Goal: Check status: Check status

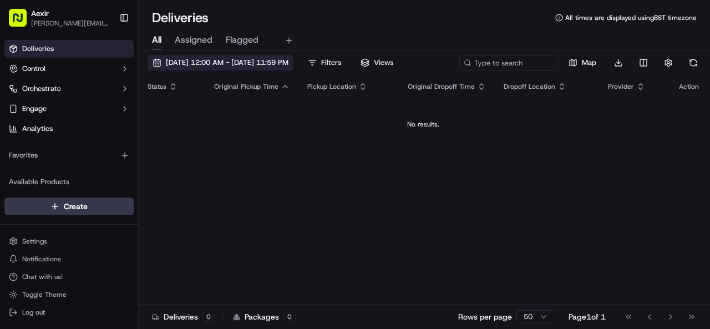
click at [269, 58] on span "[DATE] 12:00 AM - [DATE] 11:59 PM" at bounding box center [227, 63] width 123 height 10
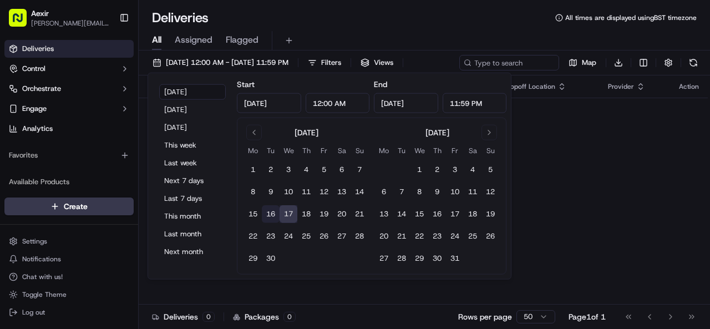
click at [268, 221] on button "16" at bounding box center [271, 214] width 18 height 18
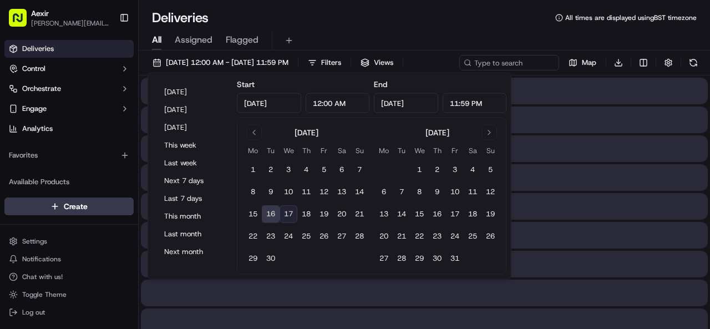
type input "[DATE]"
click at [268, 221] on button "16" at bounding box center [271, 214] width 18 height 18
click at [309, 43] on div "All Assigned Flagged" at bounding box center [424, 40] width 571 height 19
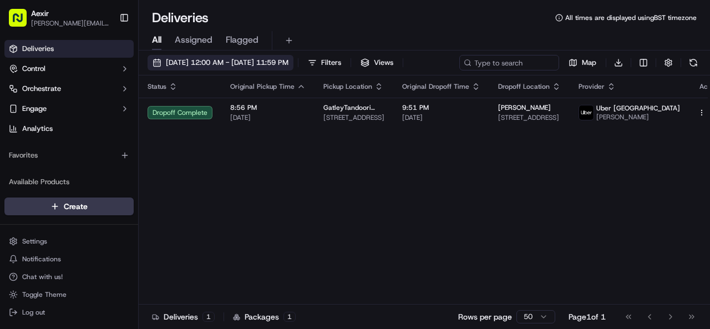
click at [288, 58] on span "[DATE] 12:00 AM - [DATE] 11:59 PM" at bounding box center [227, 63] width 123 height 10
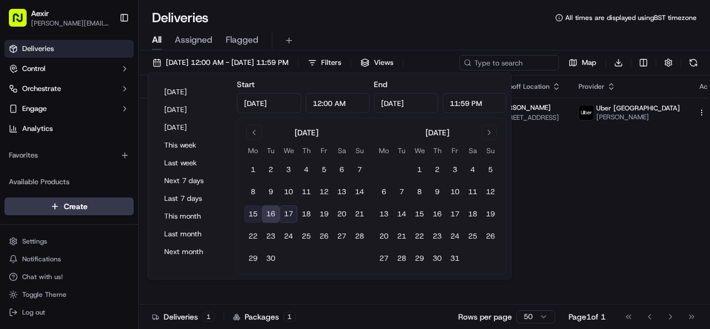
click at [254, 209] on button "15" at bounding box center [253, 214] width 18 height 18
type input "[DATE]"
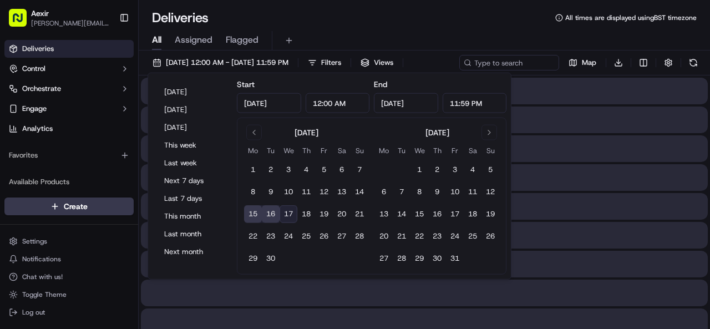
click at [254, 209] on button "15" at bounding box center [253, 214] width 18 height 18
type input "[DATE]"
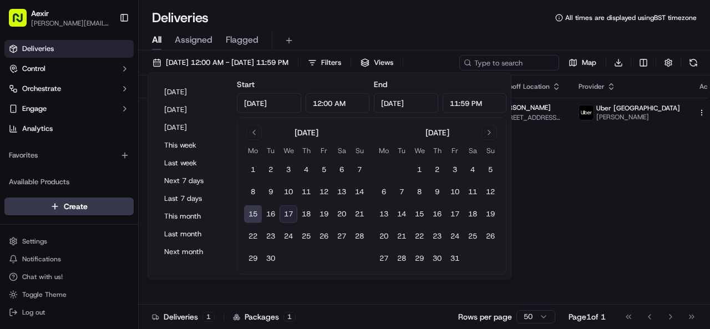
click at [257, 212] on button "15" at bounding box center [253, 214] width 18 height 18
click at [265, 213] on button "16" at bounding box center [271, 214] width 18 height 18
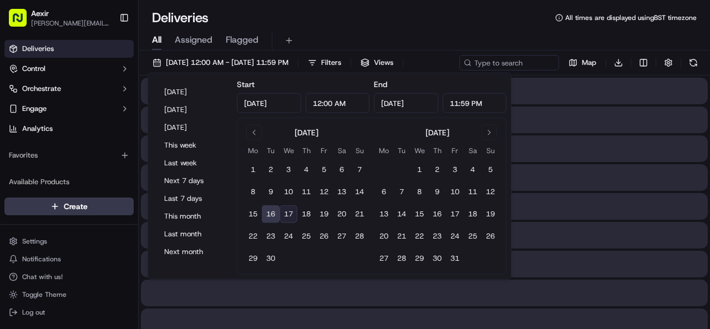
type input "[DATE]"
click at [265, 213] on button "16" at bounding box center [271, 214] width 18 height 18
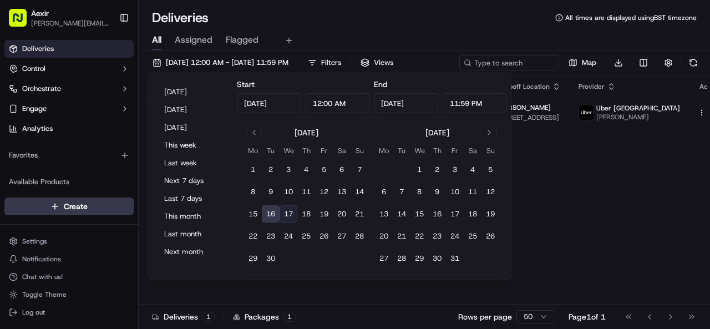
click at [332, 22] on div "Deliveries All times are displayed using BST timezone" at bounding box center [424, 18] width 571 height 18
